Goal: Transaction & Acquisition: Purchase product/service

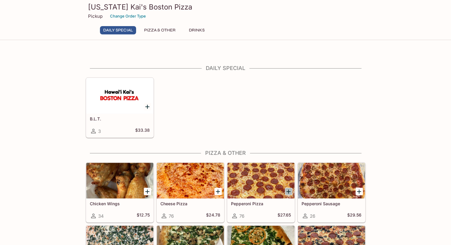
click at [288, 188] on icon "Add Pepperoni Pizza" at bounding box center [288, 191] width 7 height 7
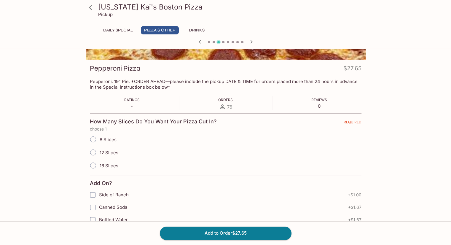
scroll to position [98, 0]
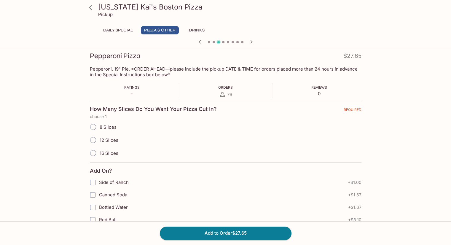
click at [104, 137] on span "12 Slices" at bounding box center [109, 140] width 19 height 6
click at [99, 134] on input "12 Slices" at bounding box center [93, 140] width 12 height 12
radio input "true"
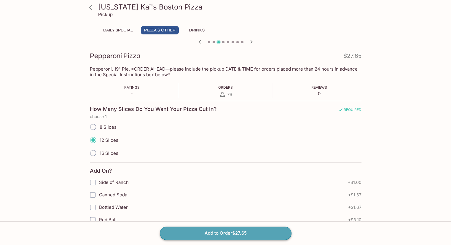
click at [237, 233] on button "Add to Order $27.65" at bounding box center [226, 232] width 132 height 13
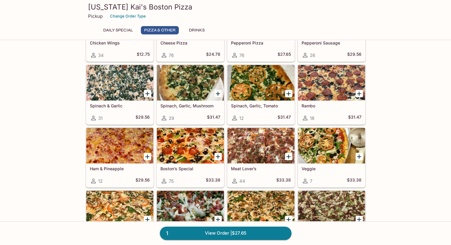
scroll to position [161, 0]
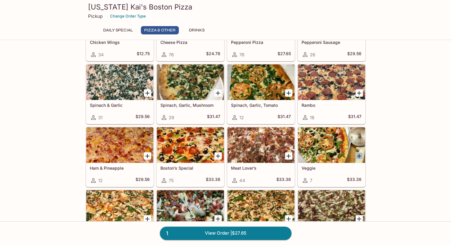
click at [359, 152] on icon "Add Veggie" at bounding box center [358, 155] width 7 height 7
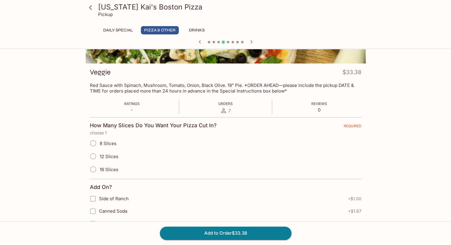
scroll to position [82, 0]
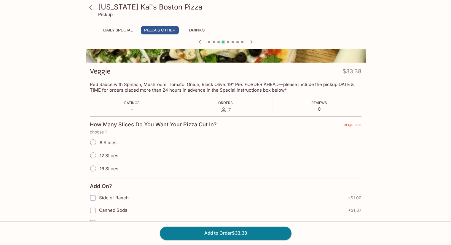
click at [112, 153] on span "12 Slices" at bounding box center [109, 156] width 19 height 6
click at [99, 149] on input "12 Slices" at bounding box center [93, 155] width 12 height 12
radio input "true"
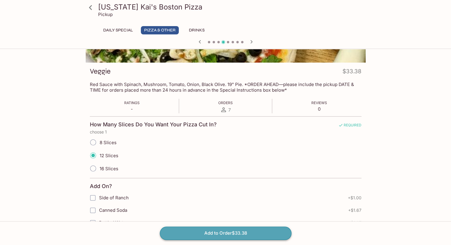
click at [230, 233] on button "Add to Order $33.38" at bounding box center [226, 232] width 132 height 13
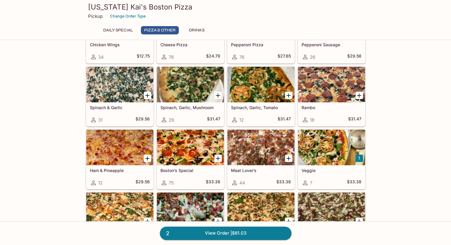
scroll to position [159, 0]
click at [148, 217] on icon "Add Big Red" at bounding box center [147, 220] width 7 height 7
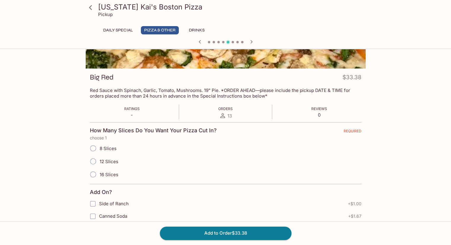
scroll to position [77, 0]
click at [108, 158] on span "12 Slices" at bounding box center [109, 161] width 19 height 6
click at [99, 155] on input "12 Slices" at bounding box center [93, 161] width 12 height 12
radio input "true"
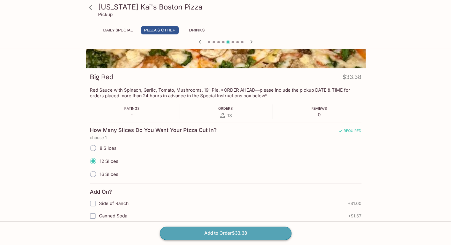
click at [238, 229] on button "Add to Order $33.38" at bounding box center [226, 232] width 132 height 13
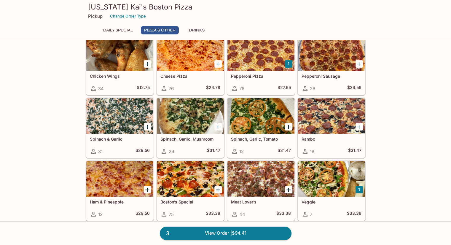
scroll to position [127, 0]
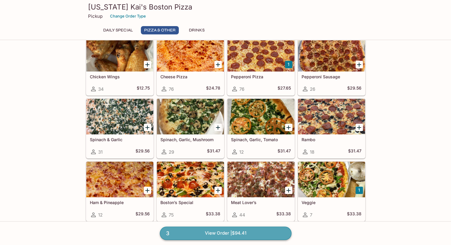
click at [221, 231] on link "3 View Order | $94.41" at bounding box center [226, 232] width 132 height 13
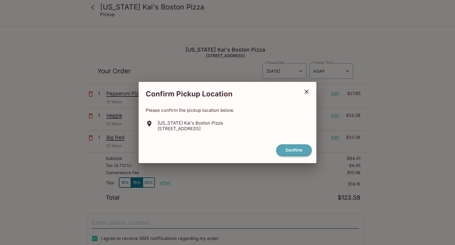
click at [294, 150] on button "Confirm" at bounding box center [293, 150] width 35 height 12
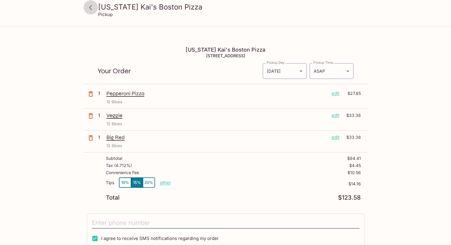
click at [92, 9] on icon at bounding box center [90, 7] width 10 height 10
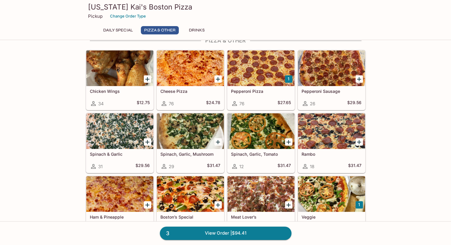
scroll to position [112, 0]
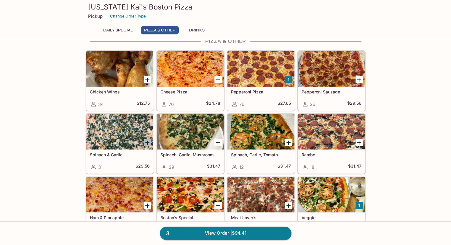
click at [147, 139] on icon "Add Spinach & Garlic" at bounding box center [147, 142] width 7 height 7
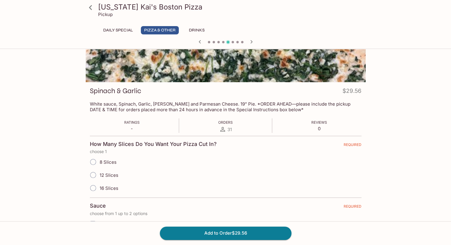
scroll to position [63, 0]
click at [107, 172] on span "12 Slices" at bounding box center [109, 175] width 19 height 6
click at [99, 169] on input "12 Slices" at bounding box center [93, 175] width 12 height 12
radio input "true"
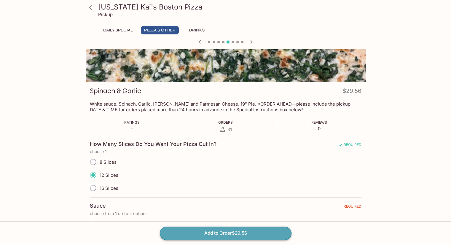
click at [221, 233] on button "Add to Order $29.56" at bounding box center [226, 232] width 132 height 13
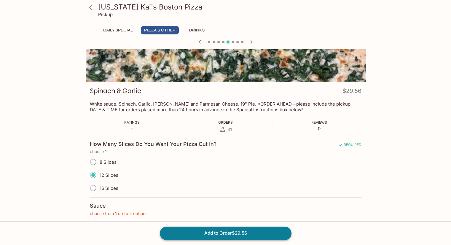
scroll to position [82, 0]
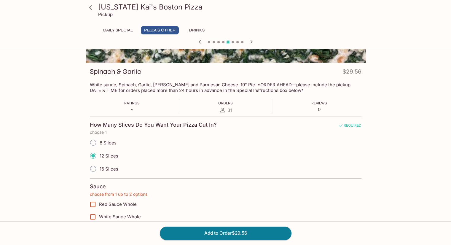
click at [133, 214] on span "White Sauce Whole" at bounding box center [120, 217] width 42 height 6
click at [99, 211] on input "White Sauce Whole" at bounding box center [93, 217] width 12 height 12
checkbox input "true"
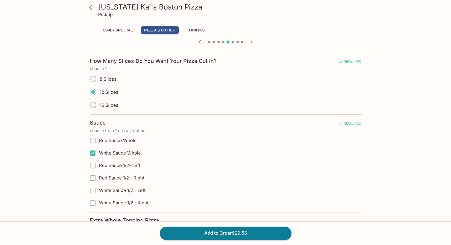
click at [129, 137] on span "Red Sauce Whole" at bounding box center [118, 140] width 38 height 6
click at [99, 134] on input "Red Sauce Whole" at bounding box center [93, 140] width 12 height 12
checkbox input "true"
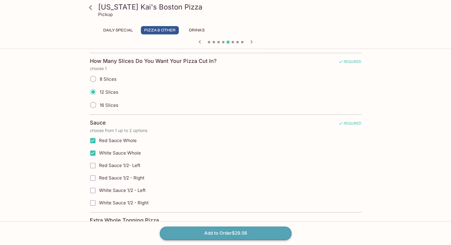
click at [229, 230] on button "Add to Order $29.56" at bounding box center [226, 232] width 132 height 13
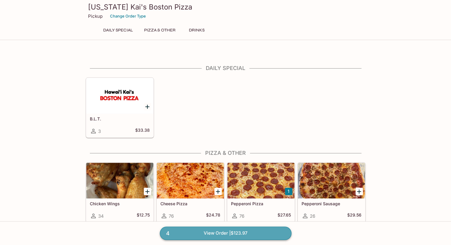
click at [231, 234] on link "4 View Order | $123.97" at bounding box center [226, 232] width 132 height 13
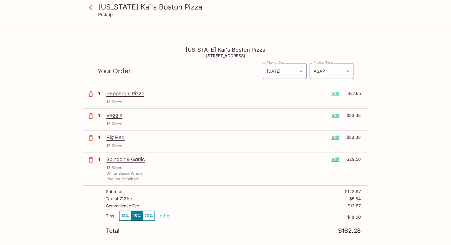
click at [338, 156] on p "edit" at bounding box center [335, 159] width 8 height 7
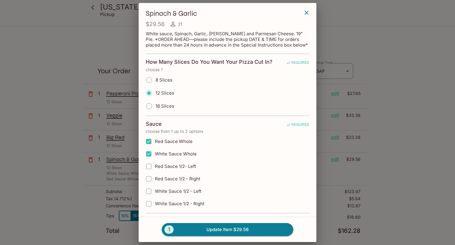
click at [178, 149] on label "White Sauce Whole" at bounding box center [197, 154] width 110 height 12
click at [155, 149] on input "White Sauce Whole" at bounding box center [149, 154] width 12 height 12
checkbox input "false"
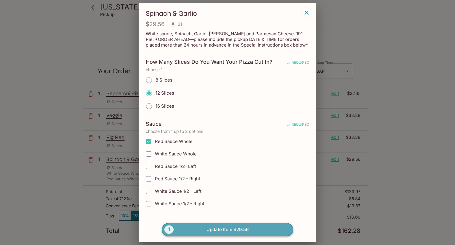
click at [246, 230] on button "1 Update Item $29.56" at bounding box center [228, 229] width 132 height 13
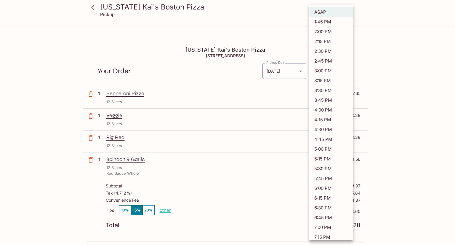
click at [335, 55] on body "[US_STATE] [PERSON_NAME]'s Boston Pizza Pickup [US_STATE] [PERSON_NAME]'s Bosto…" at bounding box center [227, 164] width 455 height 245
click at [334, 134] on li "4:45 PM" at bounding box center [331, 139] width 44 height 10
type input "[DATE]T02:45:57.000000Z"
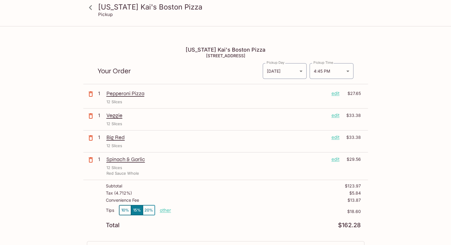
click at [400, 119] on div "[US_STATE] [PERSON_NAME]'s Boston Pizza Pickup [US_STATE] [PERSON_NAME]'s Bosto…" at bounding box center [225, 205] width 379 height 327
click at [92, 9] on icon at bounding box center [90, 7] width 10 height 10
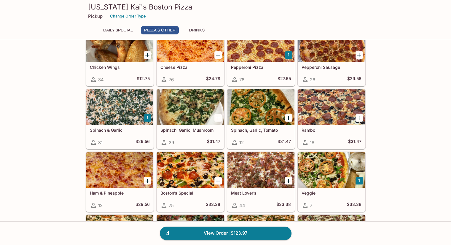
scroll to position [95, 0]
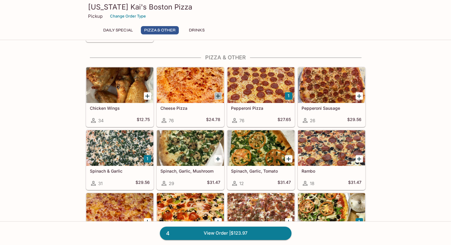
click at [217, 94] on icon "Add Cheese Pizza" at bounding box center [218, 96] width 4 height 4
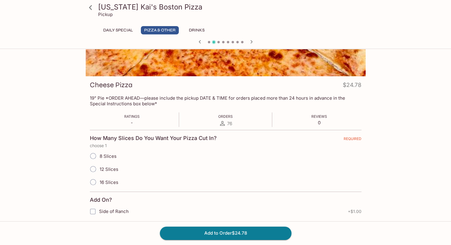
scroll to position [70, 0]
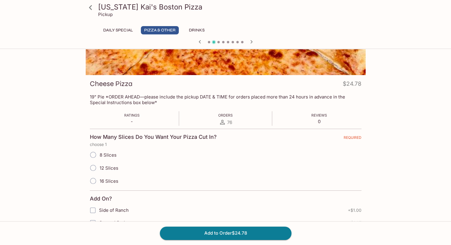
click at [100, 165] on span "12 Slices" at bounding box center [109, 168] width 19 height 6
click at [99, 161] on input "12 Slices" at bounding box center [93, 167] width 12 height 12
radio input "true"
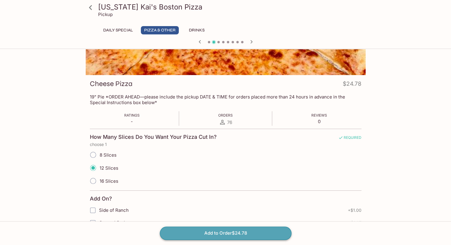
click at [224, 231] on button "Add to Order $24.78" at bounding box center [226, 232] width 132 height 13
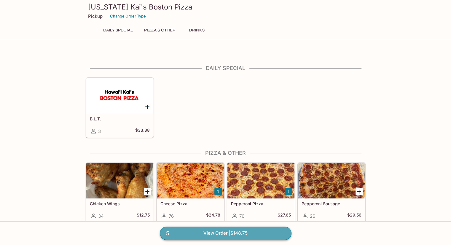
click at [231, 233] on link "5 View Order | $148.75" at bounding box center [226, 232] width 132 height 13
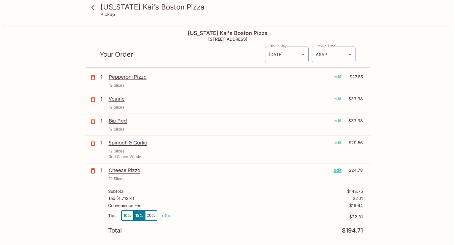
scroll to position [5, 0]
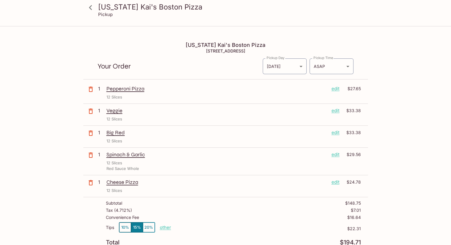
click at [332, 85] on p "edit" at bounding box center [335, 88] width 8 height 7
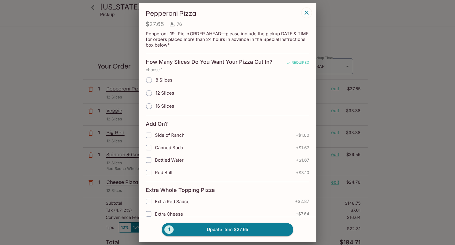
click at [167, 92] on span "12 Slices" at bounding box center [165, 93] width 19 height 6
click at [155, 92] on input "12 Slices" at bounding box center [149, 93] width 12 height 12
radio input "true"
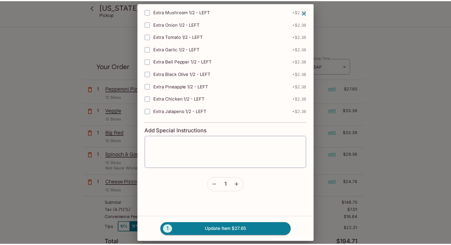
scroll to position [745, 0]
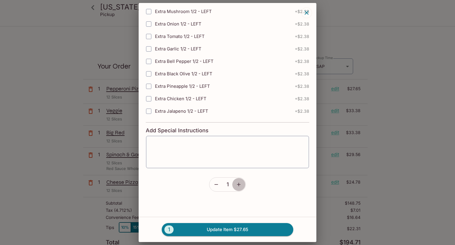
click at [237, 182] on button "button" at bounding box center [239, 184] width 14 height 14
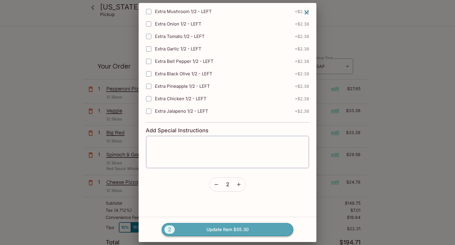
click at [236, 229] on button "2 Update Item $55.30" at bounding box center [228, 229] width 132 height 13
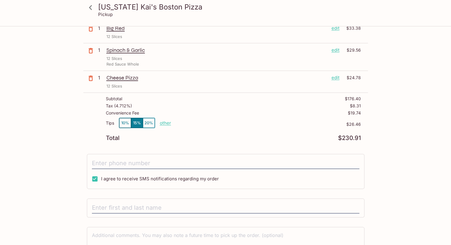
scroll to position [129, 0]
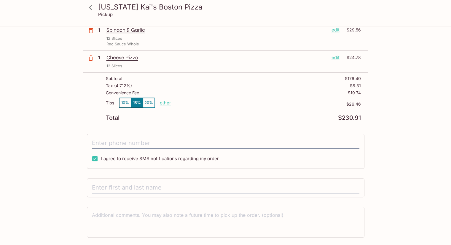
click at [173, 156] on span "I agree to receive SMS notifications regarding my order" at bounding box center [160, 159] width 118 height 6
click at [101, 153] on input "I agree to receive SMS notifications regarding my order" at bounding box center [95, 159] width 12 height 12
checkbox input "false"
click at [160, 182] on input "text" at bounding box center [225, 187] width 267 height 11
type input "[PERSON_NAME]"
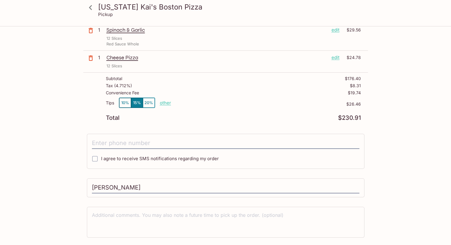
click at [422, 102] on div "[US_STATE] [PERSON_NAME]'s Boston Pizza Pickup [US_STATE] [PERSON_NAME]'s Bosto…" at bounding box center [225, 35] width 451 height 245
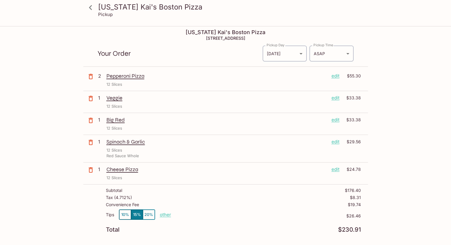
scroll to position [0, 0]
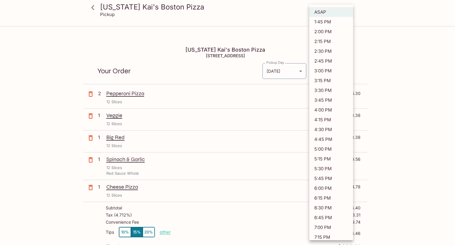
click at [349, 52] on body "[US_STATE] [PERSON_NAME]'s Boston Pizza Pickup [US_STATE] [PERSON_NAME]'s Bosto…" at bounding box center [227, 164] width 455 height 245
click at [329, 134] on li "4:45 PM" at bounding box center [331, 139] width 44 height 10
type input "[DATE]T02:45:11.000000Z"
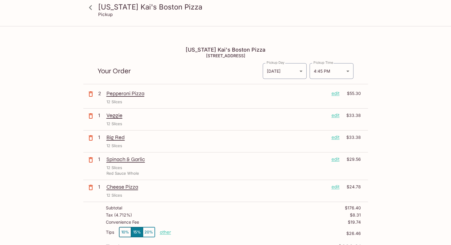
click at [403, 110] on div "[US_STATE] [PERSON_NAME]'s Boston Pizza Pickup [US_STATE] [PERSON_NAME]'s Bosto…" at bounding box center [225, 216] width 379 height 349
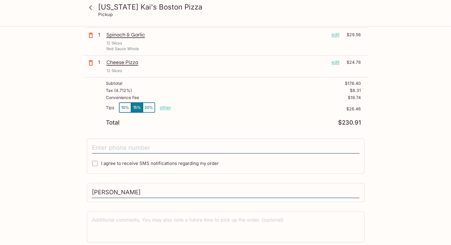
scroll to position [125, 0]
click at [121, 102] on button "10%" at bounding box center [125, 107] width 12 height 10
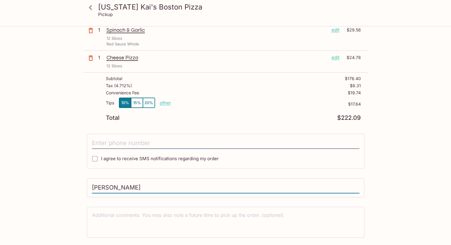
click at [172, 182] on input "[PERSON_NAME]" at bounding box center [225, 187] width 267 height 11
type input "Conor"
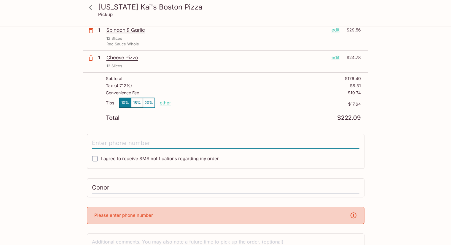
click at [187, 137] on input "tel" at bounding box center [225, 142] width 267 height 11
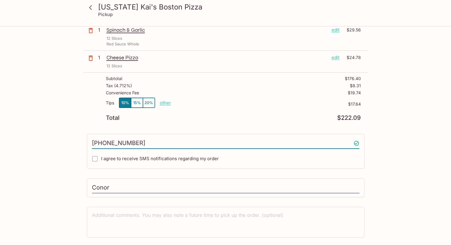
type input "[PHONE_NUMBER]"
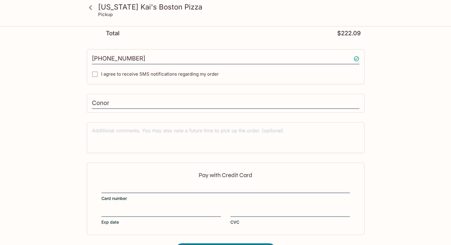
scroll to position [218, 0]
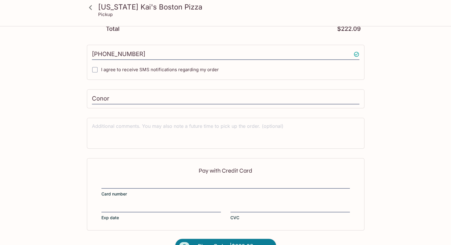
click at [188, 180] on label "Card number" at bounding box center [225, 188] width 248 height 17
click at [188, 181] on input "Card number" at bounding box center [225, 181] width 248 height 0
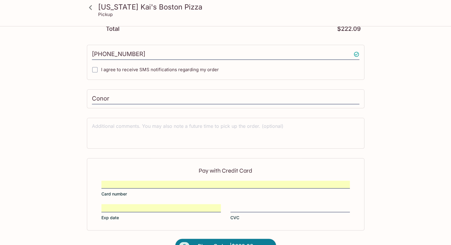
click at [260, 186] on div "Pay with Credit Card Card number Exp date CVC" at bounding box center [225, 194] width 277 height 72
click at [217, 241] on span "Place Order | $222.09" at bounding box center [225, 245] width 55 height 9
